Goal: Task Accomplishment & Management: Use online tool/utility

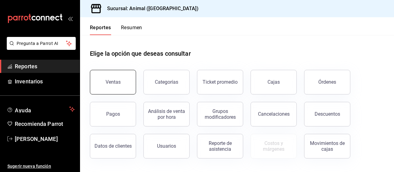
click at [117, 89] on button "Ventas" at bounding box center [113, 82] width 46 height 25
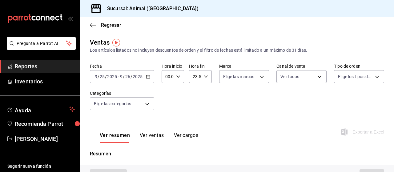
type input "PARROT,UBER_EATS,RAPPI,DIDI_FOOD,ONLINE"
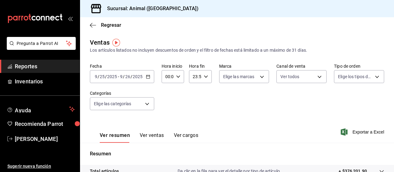
click at [148, 78] on \(Stroke\) "button" at bounding box center [148, 76] width 4 height 3
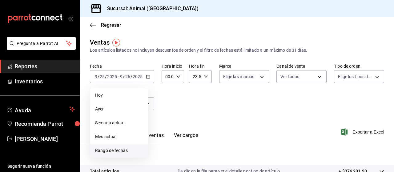
click at [111, 151] on span "Rango de fechas" at bounding box center [119, 150] width 48 height 6
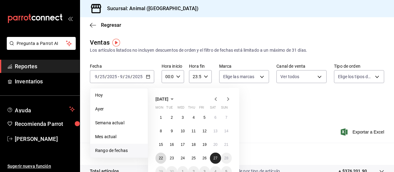
drag, startPoint x: 161, startPoint y: 159, endPoint x: 211, endPoint y: 159, distance: 50.4
click at [211, 159] on div "1 2 3 4 5 6 7 8 9 10 11 12 13 14 15 16 17 18 19 20 21 22 23 24 25 26 27 28 29 3…" at bounding box center [193, 144] width 76 height 65
drag, startPoint x: 211, startPoint y: 159, endPoint x: 159, endPoint y: 160, distance: 52.0
click at [159, 160] on div "1 2 3 4 5 6 7 8 9 10 11 12 13 14 15 16 17 18 19 20 21 22 23 24 25 26 27 28 29 3…" at bounding box center [193, 144] width 76 height 65
click at [159, 160] on button "22" at bounding box center [160, 157] width 11 height 11
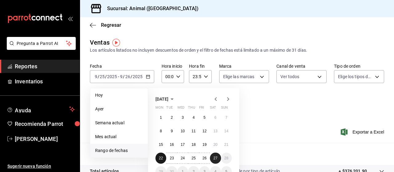
drag, startPoint x: 159, startPoint y: 160, endPoint x: 214, endPoint y: 160, distance: 54.7
click at [214, 160] on div "1 2 3 4 5 6 7 8 9 10 11 12 13 14 15 16 17 18 19 20 21 22 23 24 25 26 27 28 29 3…" at bounding box center [193, 144] width 76 height 65
click at [214, 160] on button "27" at bounding box center [215, 157] width 11 height 11
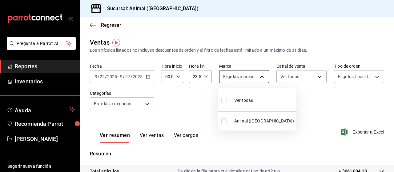
click at [259, 73] on body "Pregunta a Parrot AI Reportes Inventarios Ayuda Recomienda Parrot [PERSON_NAME]…" at bounding box center [197, 86] width 394 height 172
click at [246, 100] on span "Ver todas" at bounding box center [243, 100] width 19 height 6
type input "96838179-8fbb-4073-aae3-1789726318c8"
checkbox input "true"
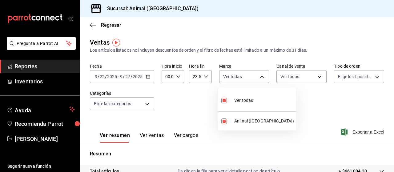
click at [372, 75] on div at bounding box center [197, 86] width 394 height 172
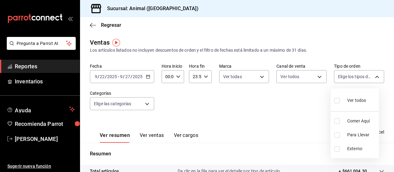
click at [372, 75] on body "Pregunta a Parrot AI Reportes Inventarios Ayuda Recomienda Parrot [PERSON_NAME]…" at bounding box center [197, 86] width 394 height 172
click at [358, 101] on span "Ver todos" at bounding box center [356, 100] width 19 height 6
type input "89cc3392-1a89-49ed-91c4-e66ea58282e1,025cf6ae-25b7-4698-bb98-3d77af74a196,EXTER…"
checkbox input "true"
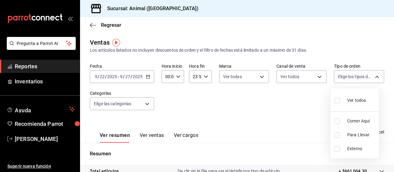
checkbox input "true"
click at [147, 102] on div at bounding box center [197, 86] width 394 height 172
click at [147, 102] on div "Ver todos Comer Aquí Para Llevar Externo" at bounding box center [197, 86] width 394 height 172
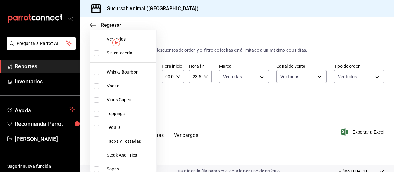
click at [147, 102] on body "Pregunta a Parrot AI Reportes Inventarios Ayuda Recomienda Parrot [PERSON_NAME]…" at bounding box center [197, 86] width 394 height 172
click at [128, 38] on span "Ver todas" at bounding box center [130, 39] width 47 height 6
type input "696422f3-042f-4992-a796-20cec1d2addd,ab2f2cdd-2d2d-455a-bd59-969ed93fbee5,5744a…"
checkbox input "true"
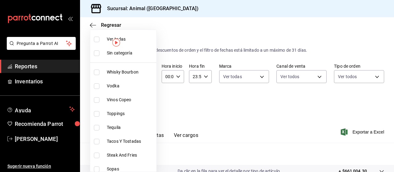
checkbox input "true"
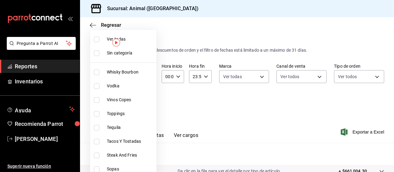
checkbox input "true"
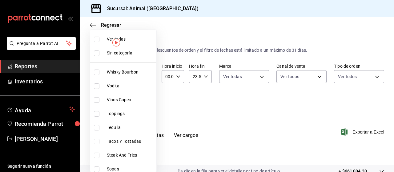
checkbox input "true"
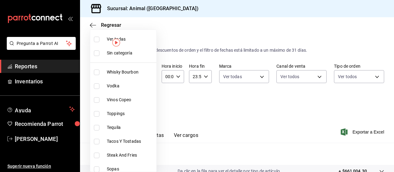
checkbox input "true"
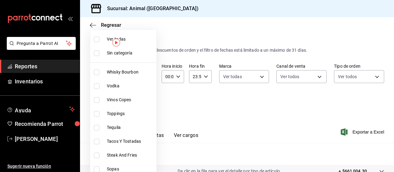
checkbox input "true"
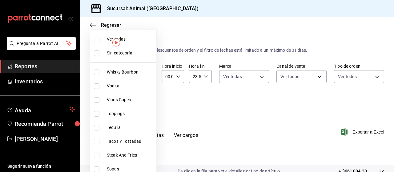
checkbox input "true"
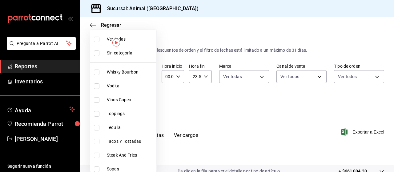
checkbox input "true"
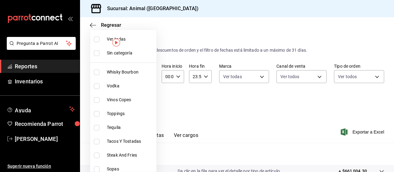
checkbox input "true"
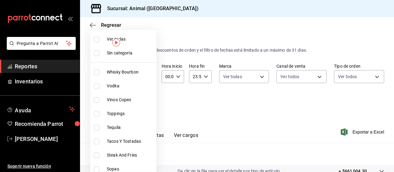
checkbox input "true"
click at [356, 132] on div at bounding box center [197, 86] width 394 height 172
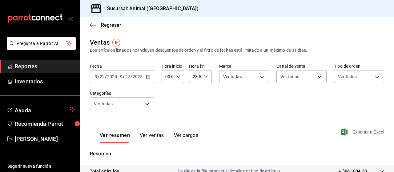
click at [359, 132] on span "Exportar a Excel" at bounding box center [363, 131] width 42 height 7
